Goal: Check status: Check status

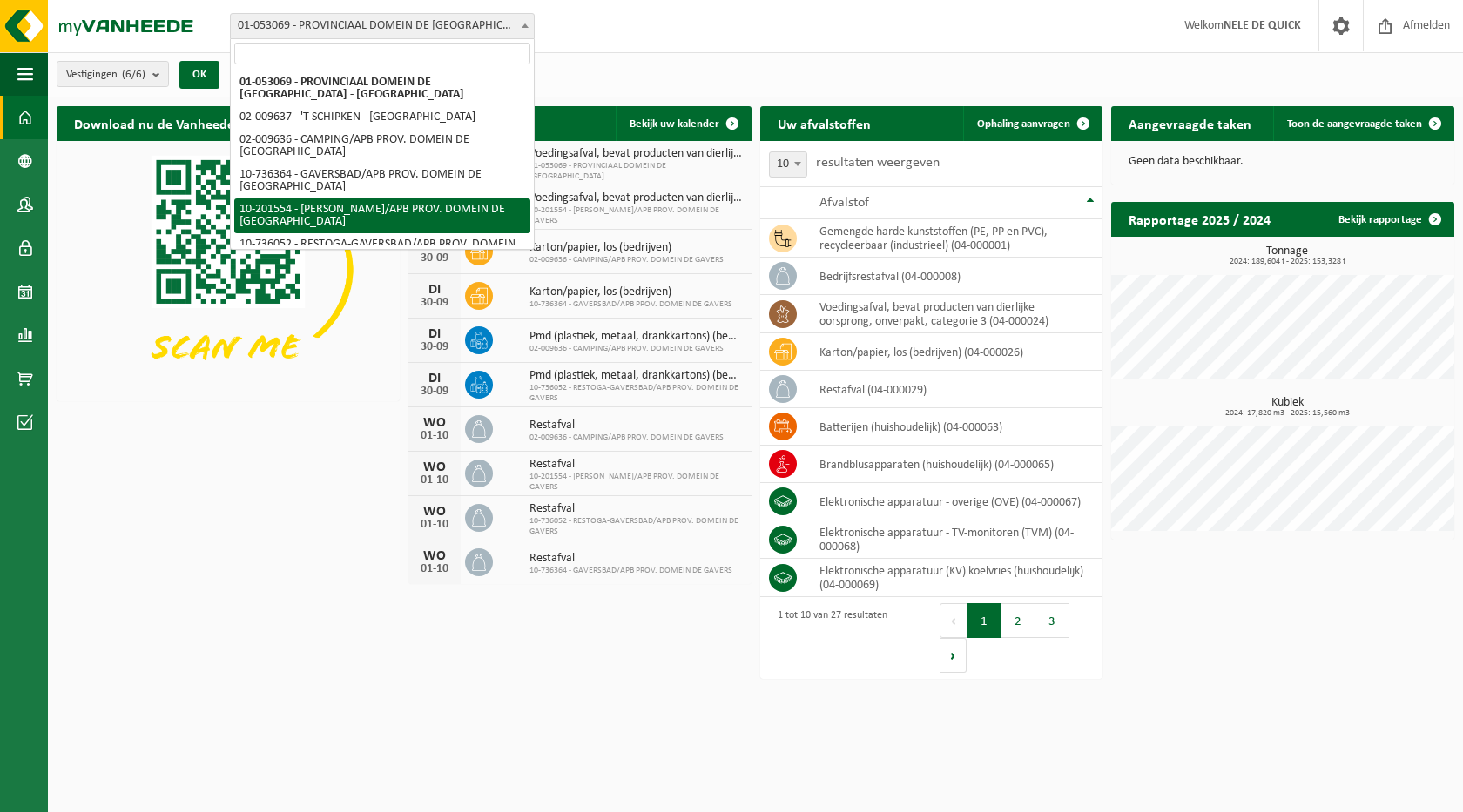
select select "3024"
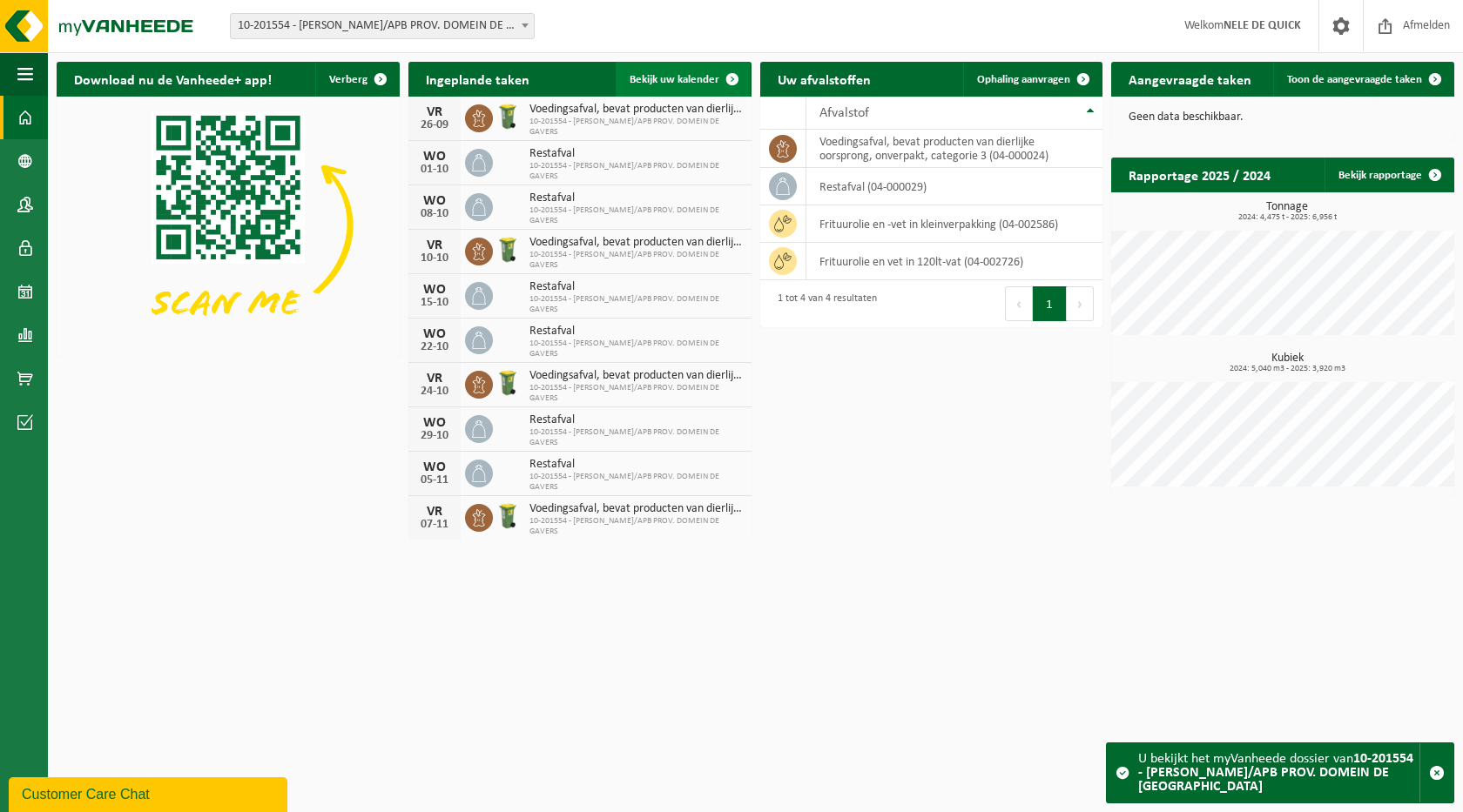
click at [681, 80] on span "Bekijk uw kalender" at bounding box center [674, 80] width 90 height 12
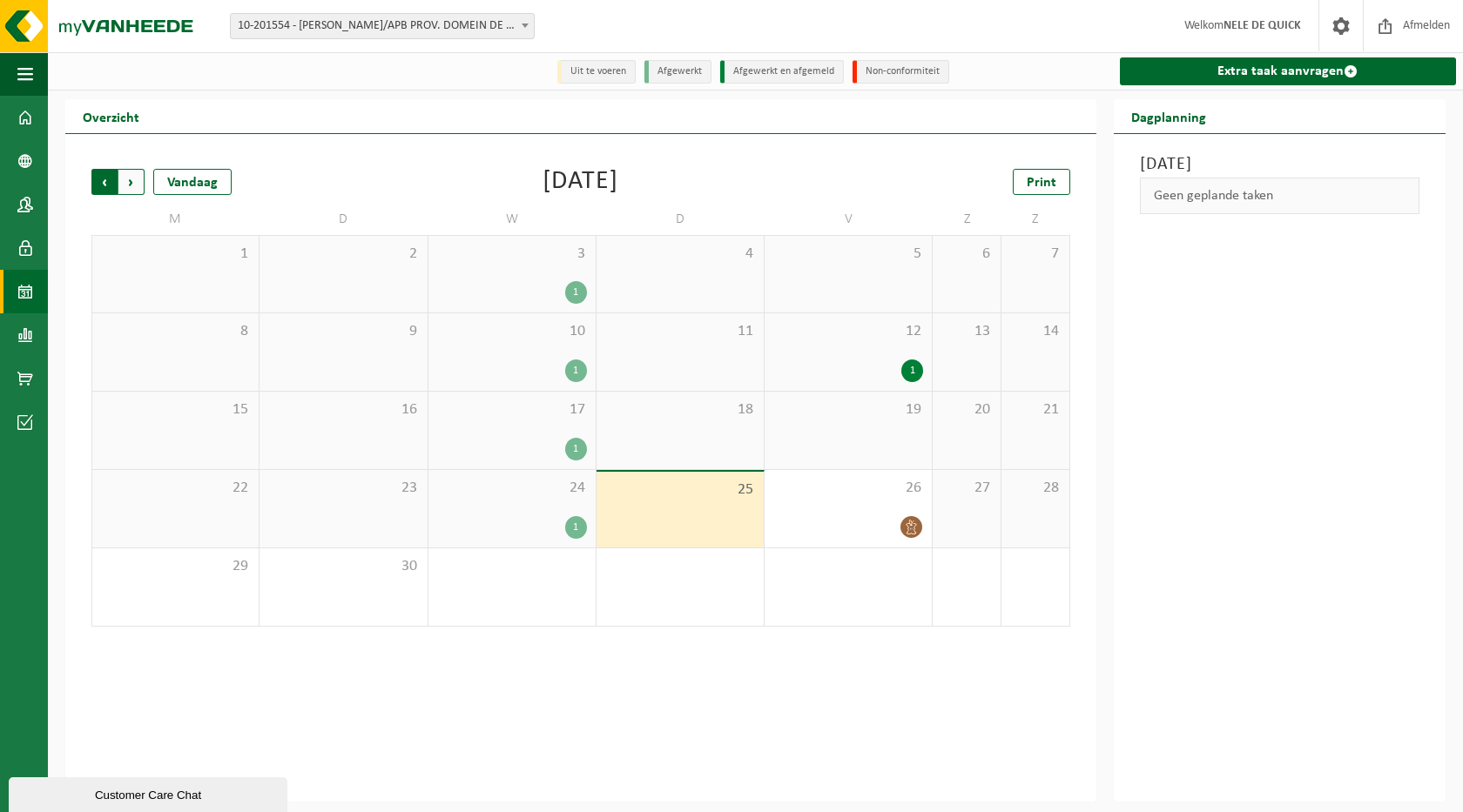
click at [123, 176] on span "Volgende" at bounding box center [131, 181] width 26 height 26
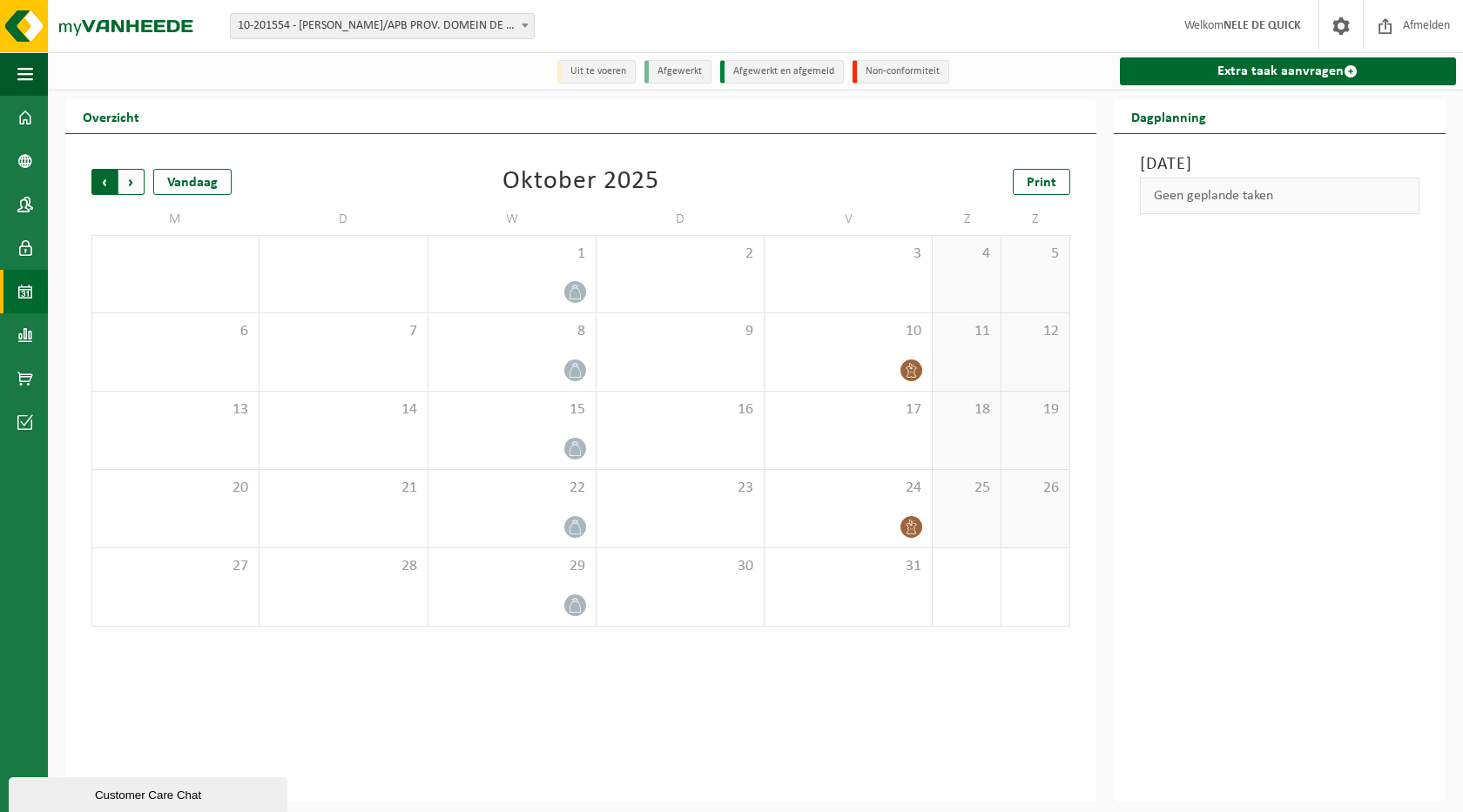
click at [133, 178] on span "Volgende" at bounding box center [131, 181] width 26 height 26
click at [105, 182] on span "Vorige" at bounding box center [104, 181] width 26 height 26
